Goal: Task Accomplishment & Management: Use online tool/utility

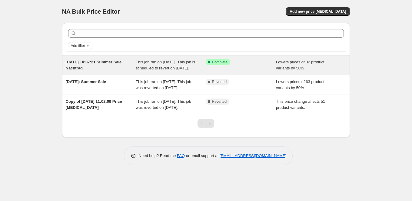
click at [181, 65] on div "This job ran on [DATE]. This job is scheduled to revert on [DATE]." at bounding box center [171, 65] width 70 height 12
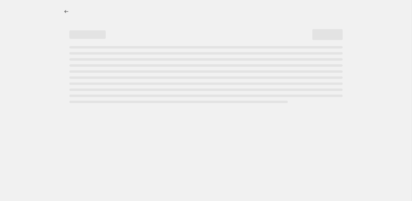
select select "percentage"
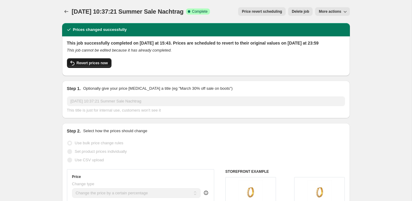
click at [102, 65] on span "Revert prices now" at bounding box center [92, 63] width 31 height 5
checkbox input "false"
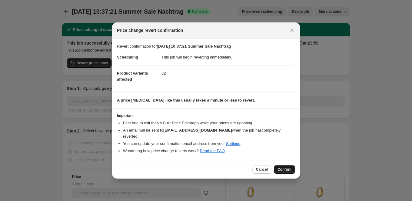
click at [285, 167] on span "Confirm" at bounding box center [285, 169] width 14 height 5
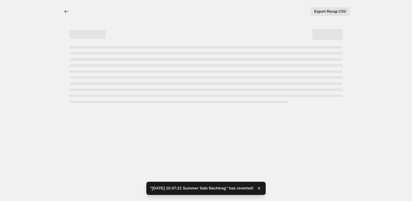
select select "percentage"
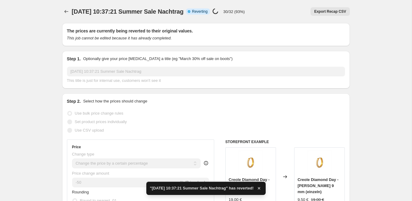
checkbox input "true"
